Goal: Task Accomplishment & Management: Complete application form

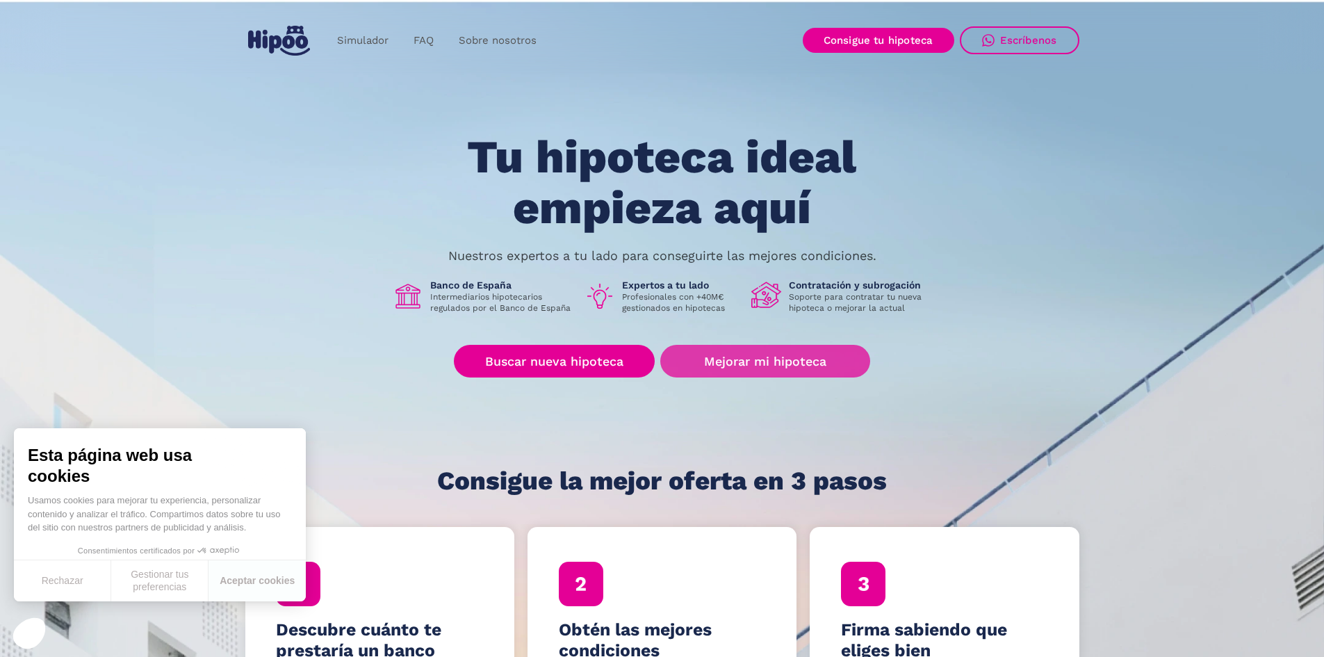
click at [790, 362] on link "Mejorar mi hipoteca" at bounding box center [764, 361] width 209 height 33
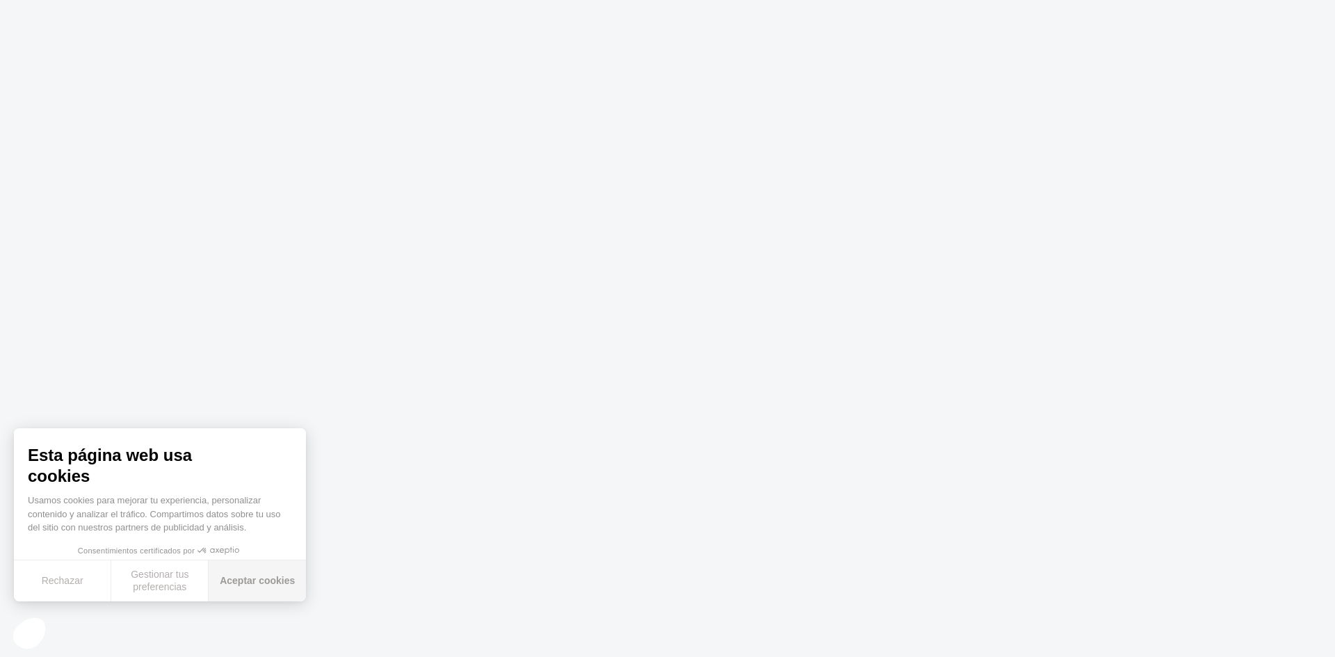
click at [253, 575] on button "Aceptar cookies" at bounding box center [257, 580] width 97 height 41
